Goal: Information Seeking & Learning: Check status

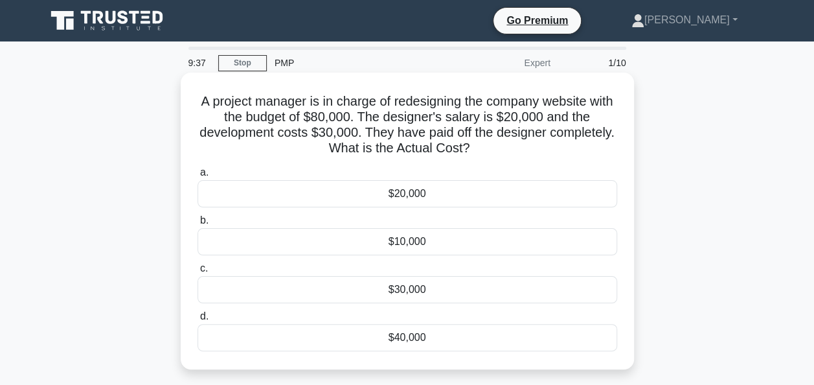
click at [375, 199] on div "$20,000" at bounding box center [406, 193] width 419 height 27
click at [197, 177] on input "a. $20,000" at bounding box center [197, 172] width 0 height 8
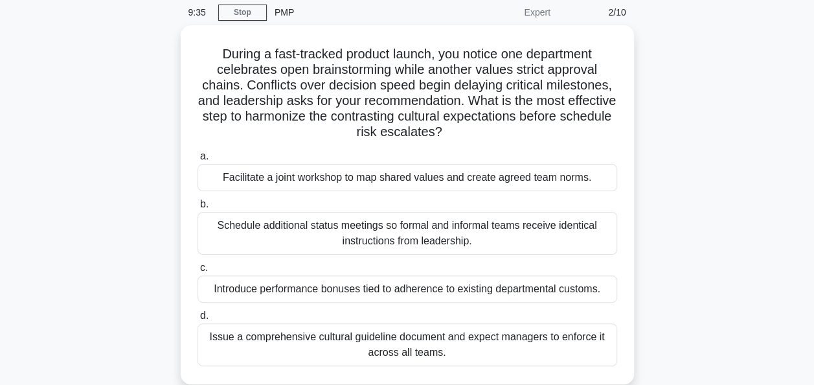
scroll to position [52, 0]
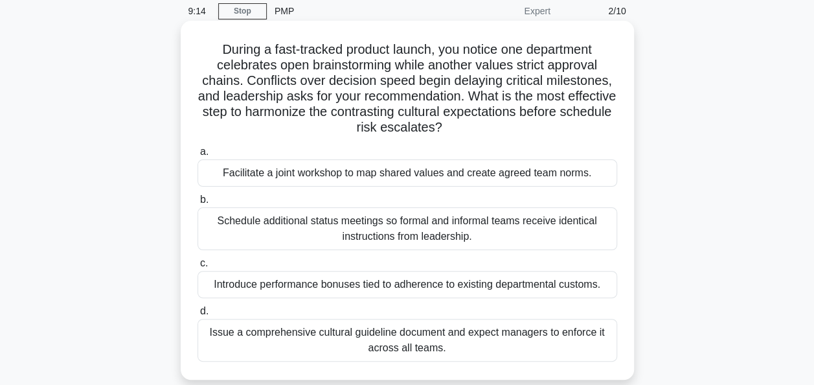
click at [329, 177] on div "Facilitate a joint workshop to map shared values and create agreed team norms." at bounding box center [406, 172] width 419 height 27
click at [197, 156] on input "a. Facilitate a joint workshop to map shared values and create agreed team norm…" at bounding box center [197, 152] width 0 height 8
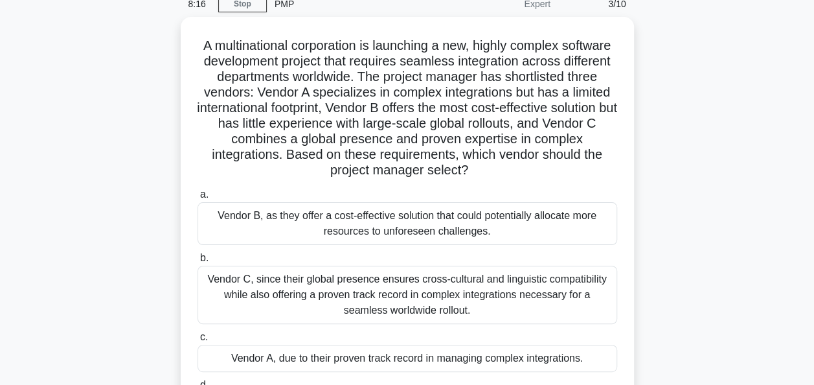
scroll to position [78, 0]
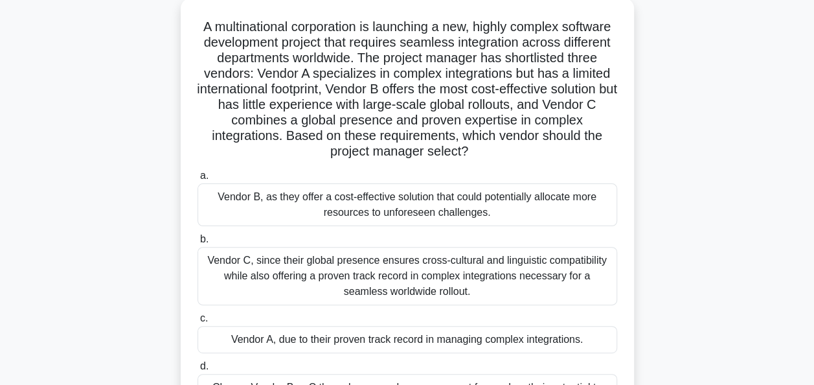
click at [329, 177] on label "a. Vendor B, as they offer a cost-effective solution that could potentially all…" at bounding box center [406, 197] width 419 height 58
click at [197, 177] on input "a. Vendor B, as they offer a cost-effective solution that could potentially all…" at bounding box center [197, 176] width 0 height 8
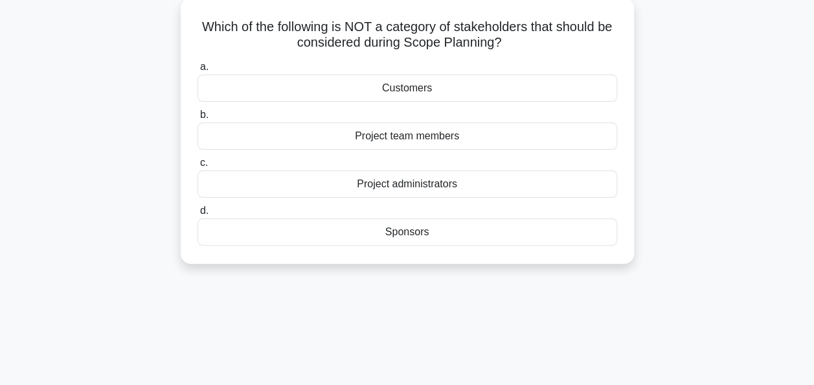
scroll to position [0, 0]
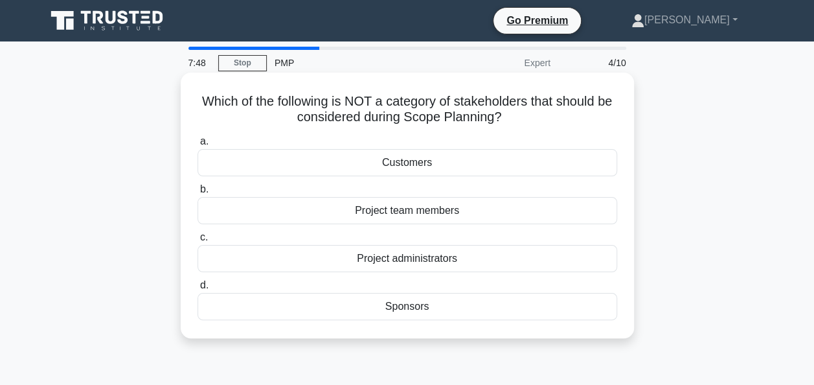
click at [315, 167] on div "Customers" at bounding box center [406, 162] width 419 height 27
click at [197, 146] on input "a. Customers" at bounding box center [197, 141] width 0 height 8
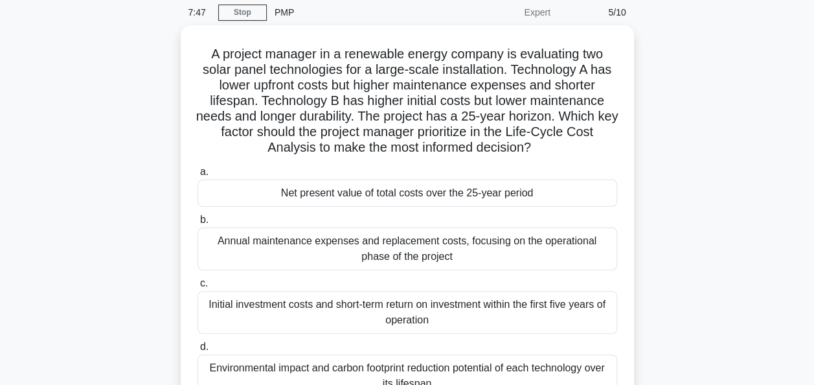
scroll to position [52, 0]
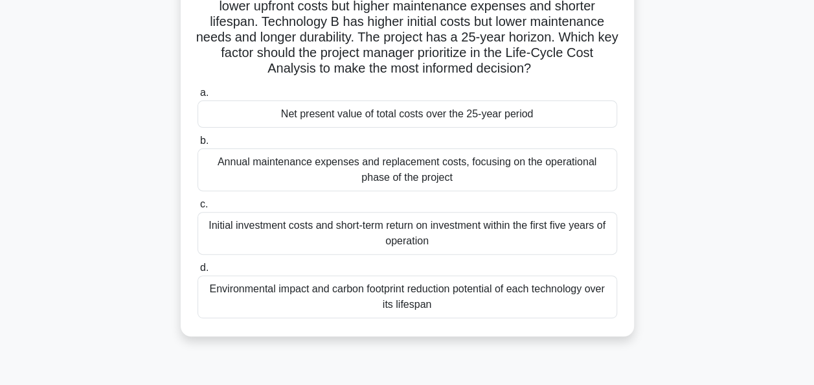
click at [315, 167] on div "Annual maintenance expenses and replacement costs, focusing on the operational …" at bounding box center [406, 169] width 419 height 43
click at [197, 145] on input "b. Annual maintenance expenses and replacement costs, focusing on the operation…" at bounding box center [197, 141] width 0 height 8
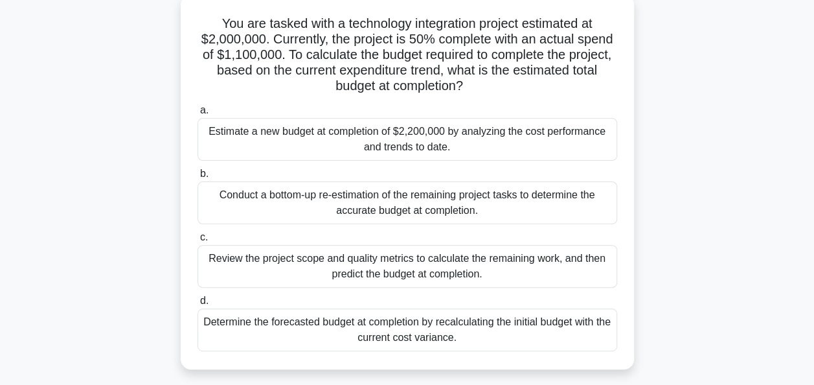
scroll to position [55, 0]
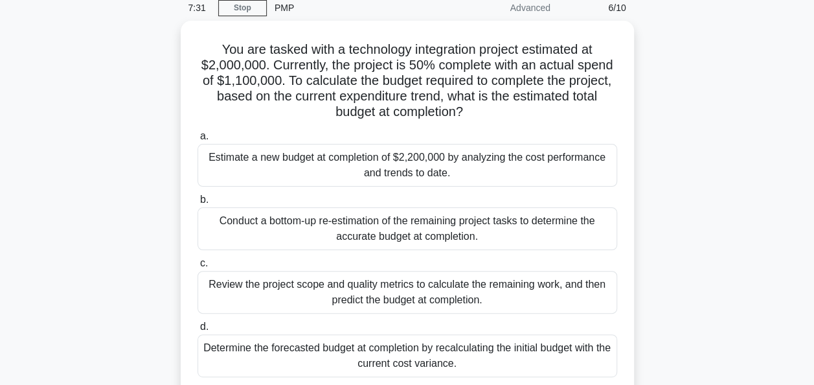
click at [315, 167] on div "Estimate a new budget at completion of $2,200,000 by analyzing the cost perform…" at bounding box center [406, 165] width 419 height 43
click at [197, 140] on input "a. Estimate a new budget at completion of $2,200,000 by analyzing the cost perf…" at bounding box center [197, 136] width 0 height 8
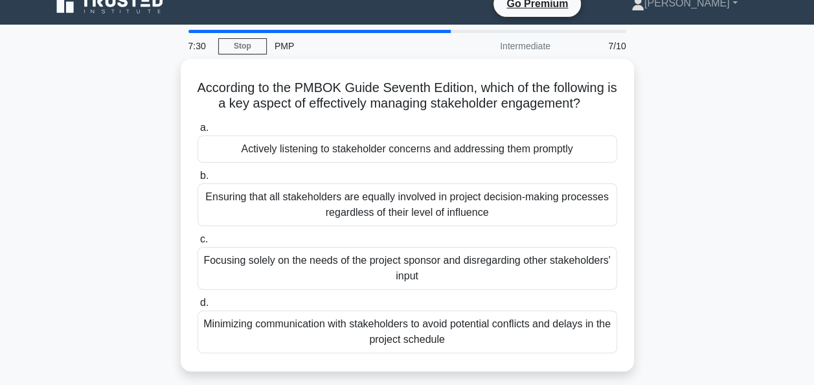
scroll to position [0, 0]
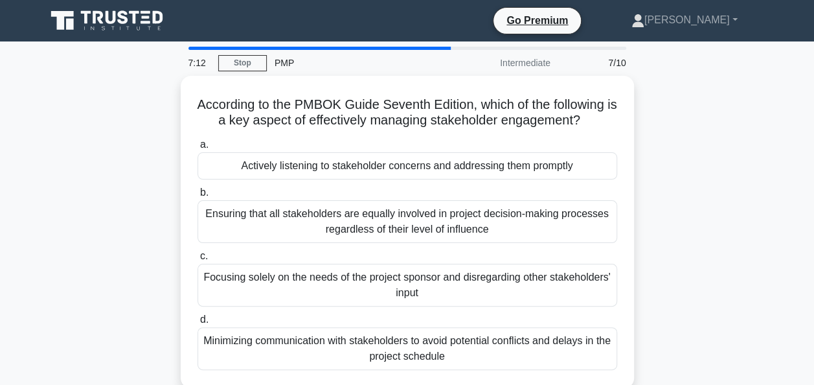
click at [315, 167] on div "Actively listening to stakeholder concerns and addressing them promptly" at bounding box center [406, 165] width 419 height 27
click at [197, 149] on input "a. Actively listening to stakeholder concerns and addressing them promptly" at bounding box center [197, 144] width 0 height 8
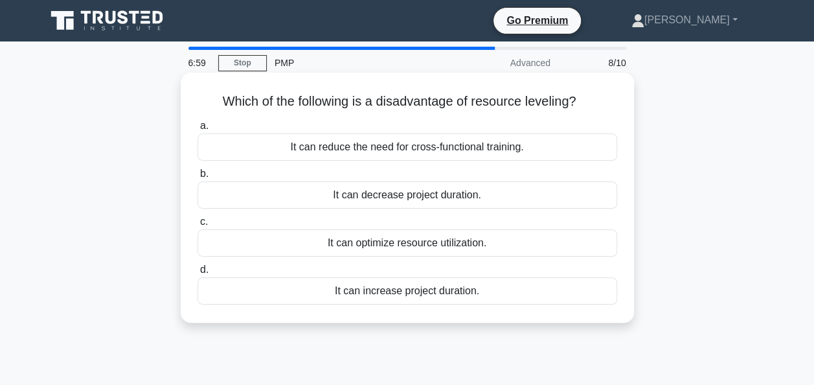
click at [333, 293] on div "It can increase project duration." at bounding box center [406, 290] width 419 height 27
click at [197, 274] on input "d. It can increase project duration." at bounding box center [197, 269] width 0 height 8
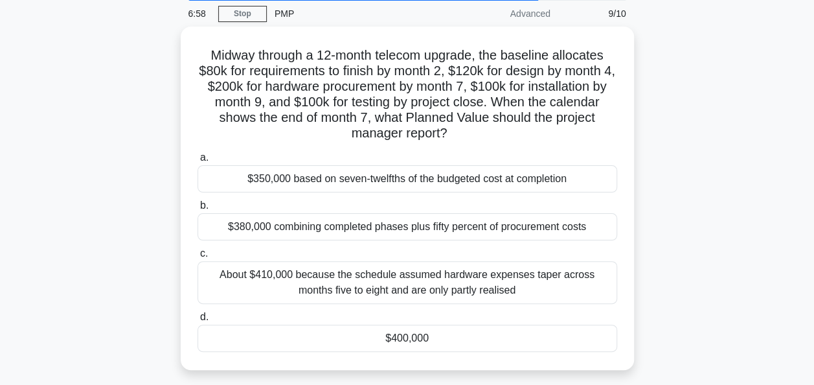
scroll to position [52, 0]
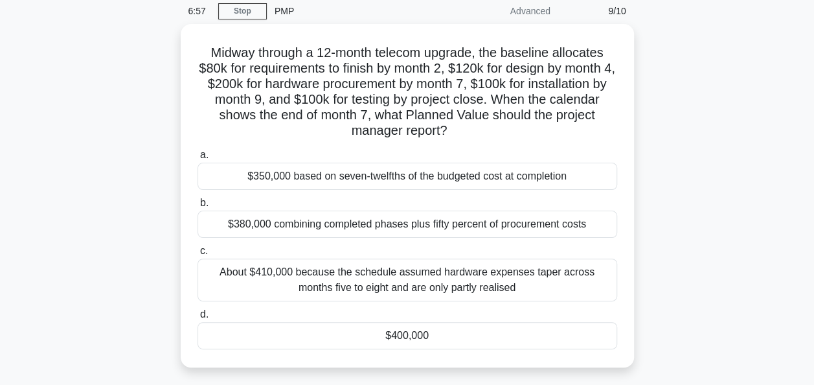
click at [333, 293] on div "About $410,000 because the schedule assumed hardware expenses taper across mont…" at bounding box center [406, 279] width 419 height 43
click at [197, 255] on input "c. About $410,000 because the schedule assumed hardware expenses taper across m…" at bounding box center [197, 251] width 0 height 8
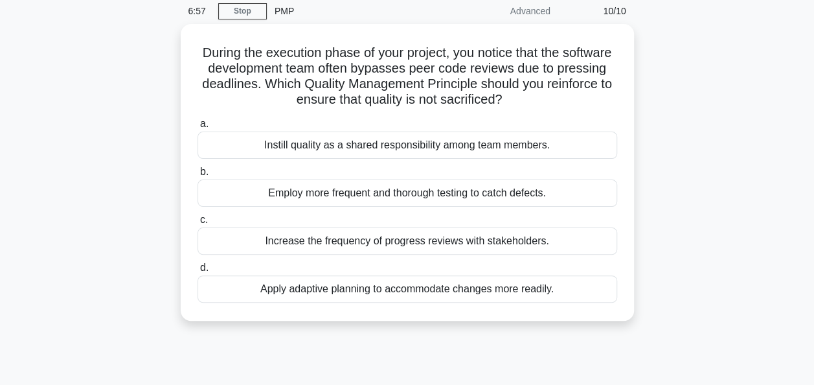
scroll to position [0, 0]
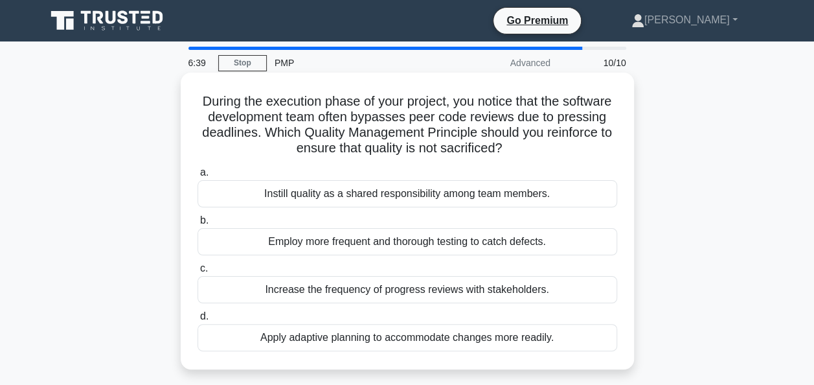
click at [243, 198] on div "Instill quality as a shared responsibility among team members." at bounding box center [406, 193] width 419 height 27
click at [197, 177] on input "a. Instill quality as a shared responsibility among team members." at bounding box center [197, 172] width 0 height 8
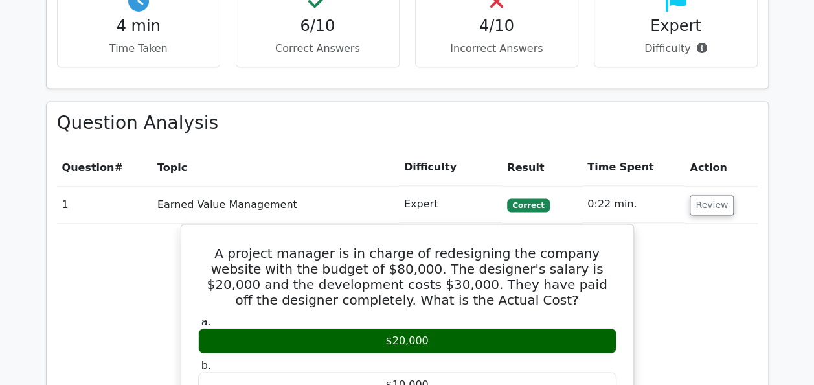
scroll to position [1009, 0]
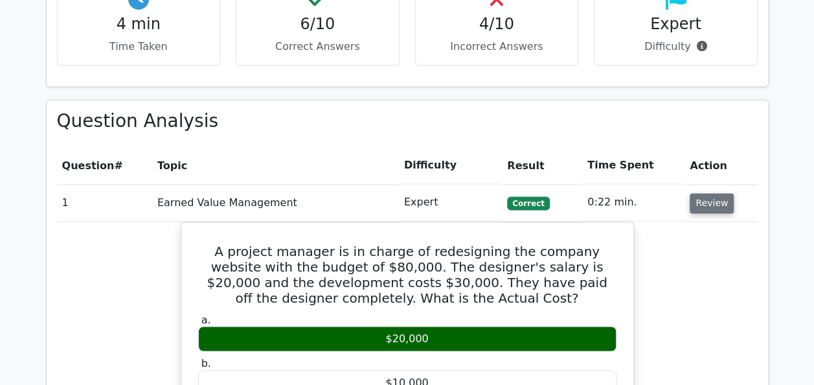
click at [706, 193] on button "Review" at bounding box center [711, 203] width 44 height 20
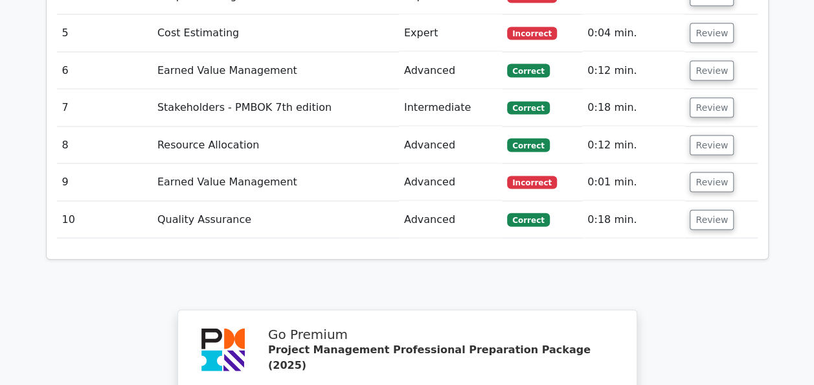
scroll to position [1344, 0]
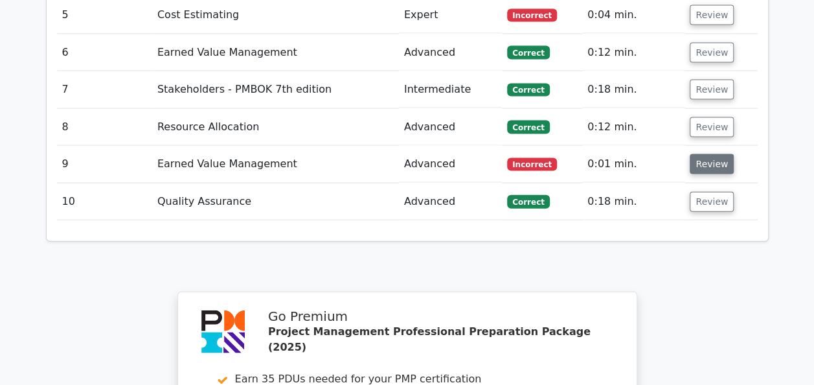
click at [700, 154] on button "Review" at bounding box center [711, 164] width 44 height 20
